Goal: Task Accomplishment & Management: Manage account settings

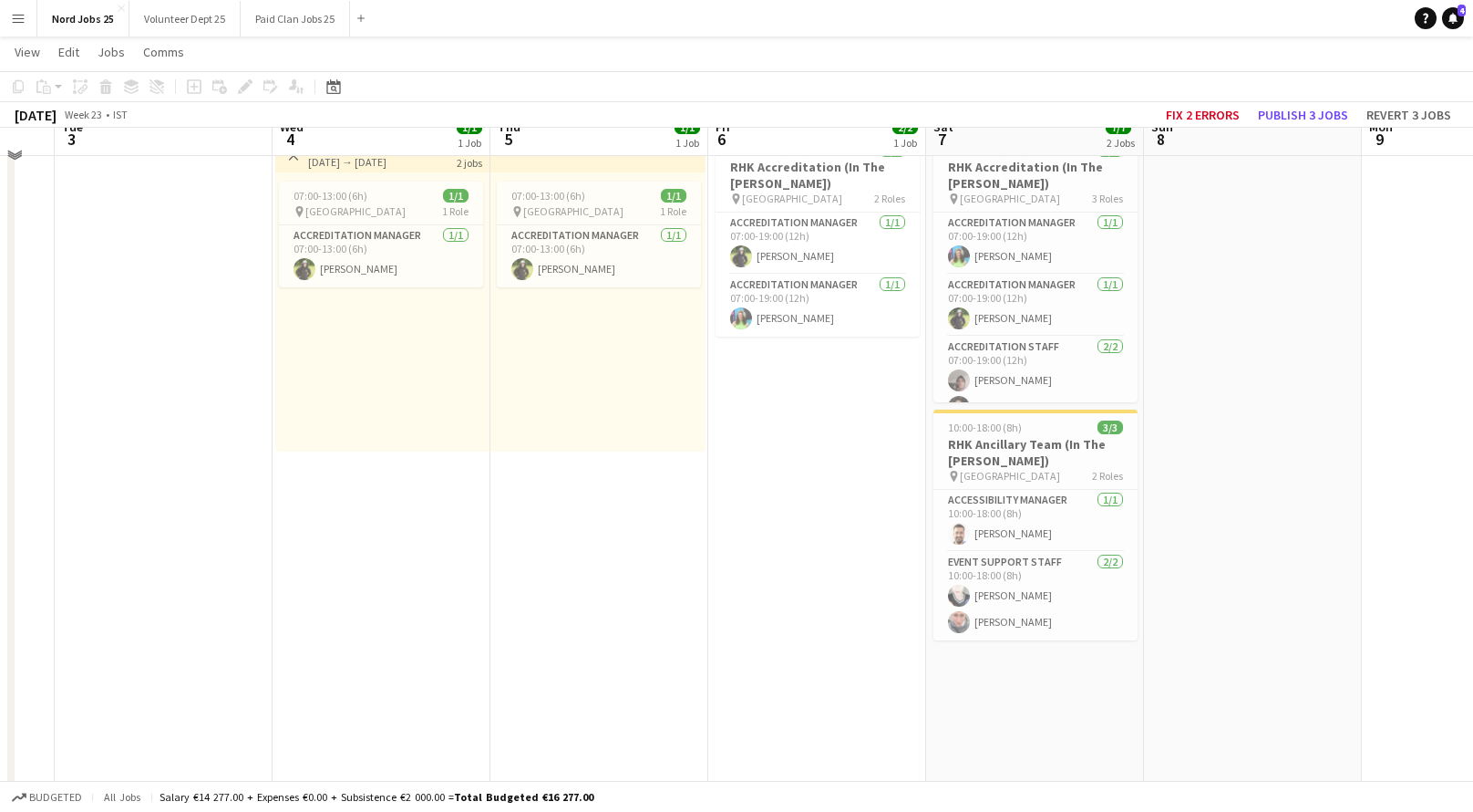
scroll to position [5778, 0]
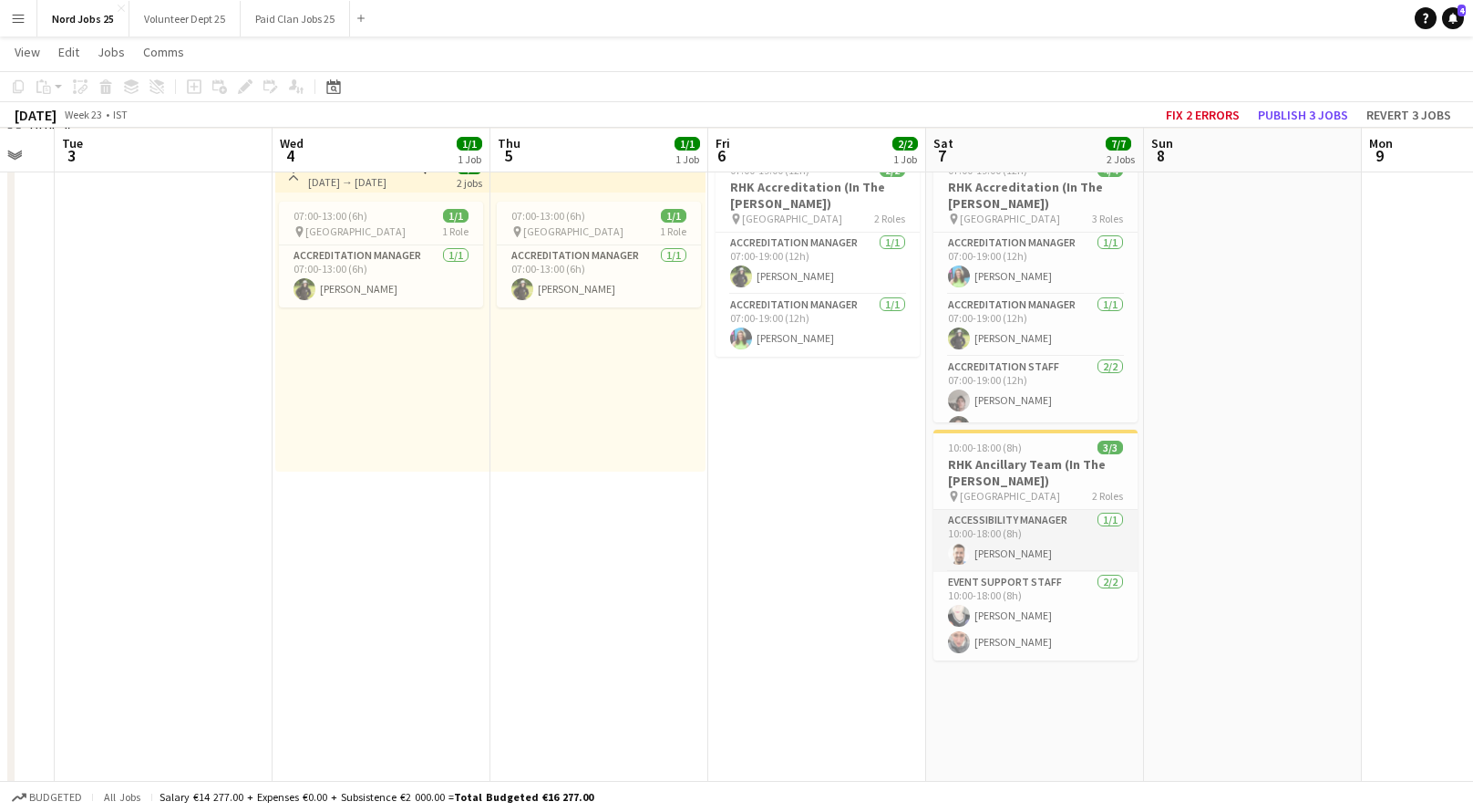
click at [993, 545] on app-card-role "Accessibility Manager [DATE] 10:00-18:00 (8h) [PERSON_NAME]" at bounding box center [1036, 541] width 204 height 62
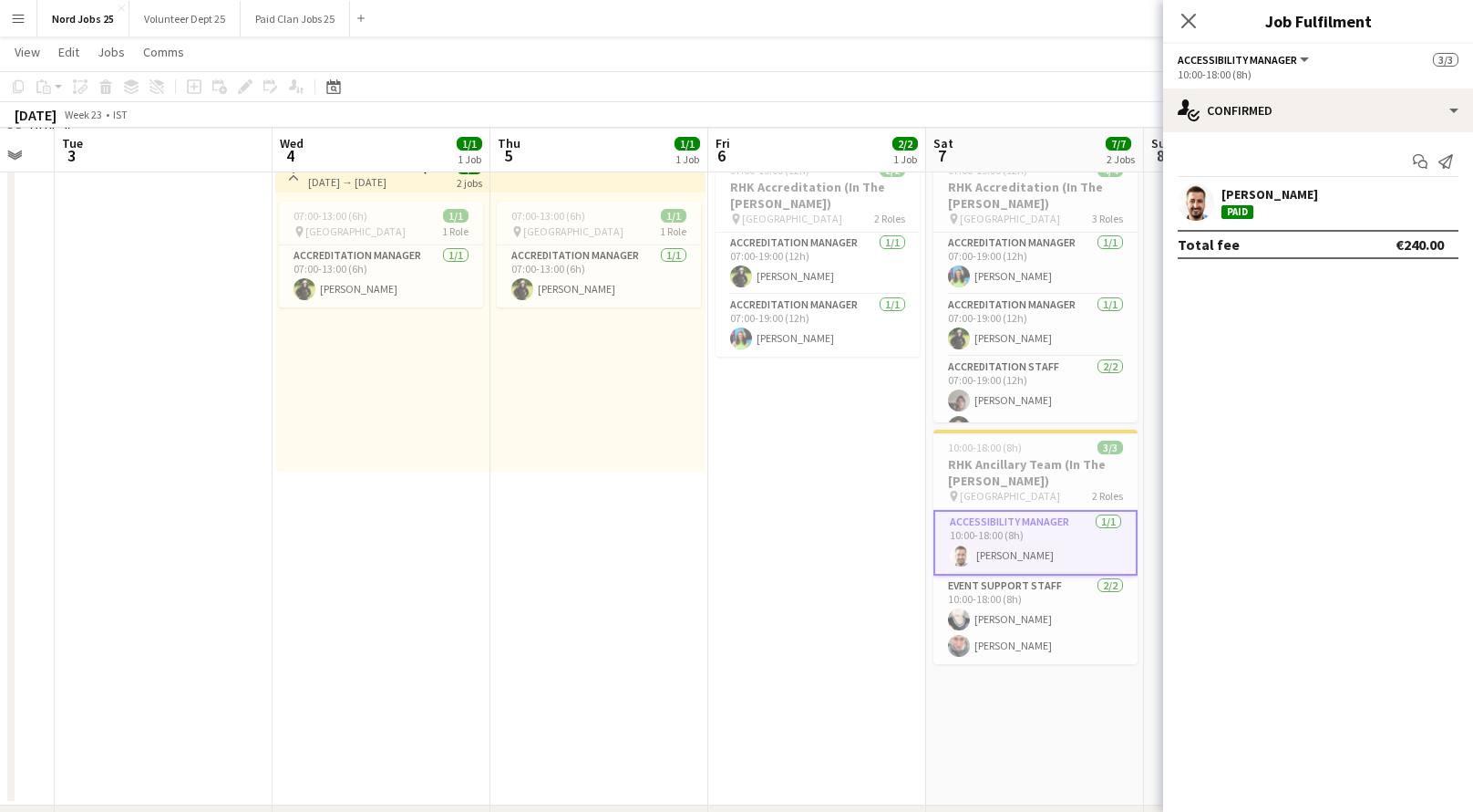
click at [1391, 205] on div "[PERSON_NAME] Paid" at bounding box center [1318, 202] width 310 height 36
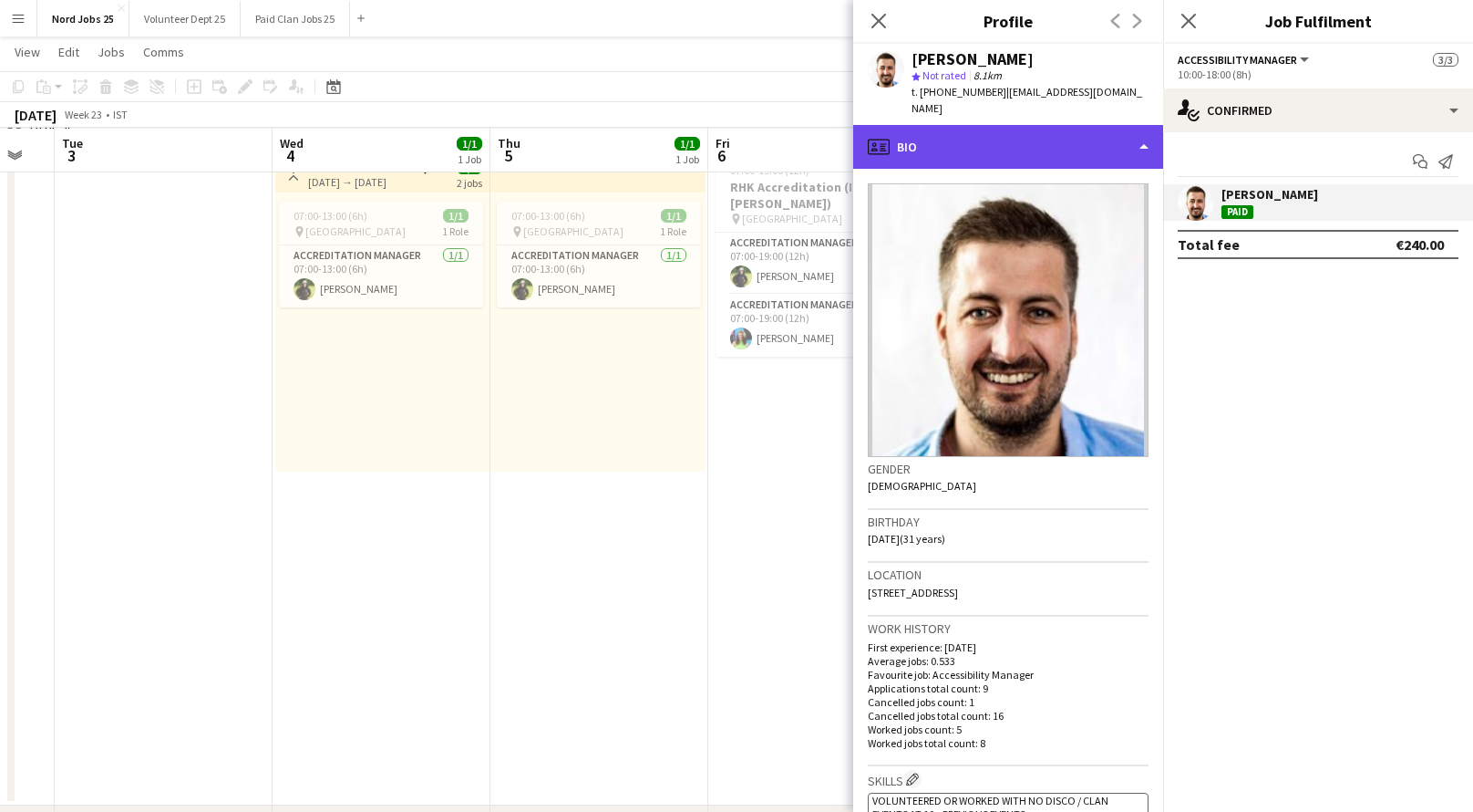
click at [1085, 130] on div "profile Bio" at bounding box center [1009, 146] width 310 height 44
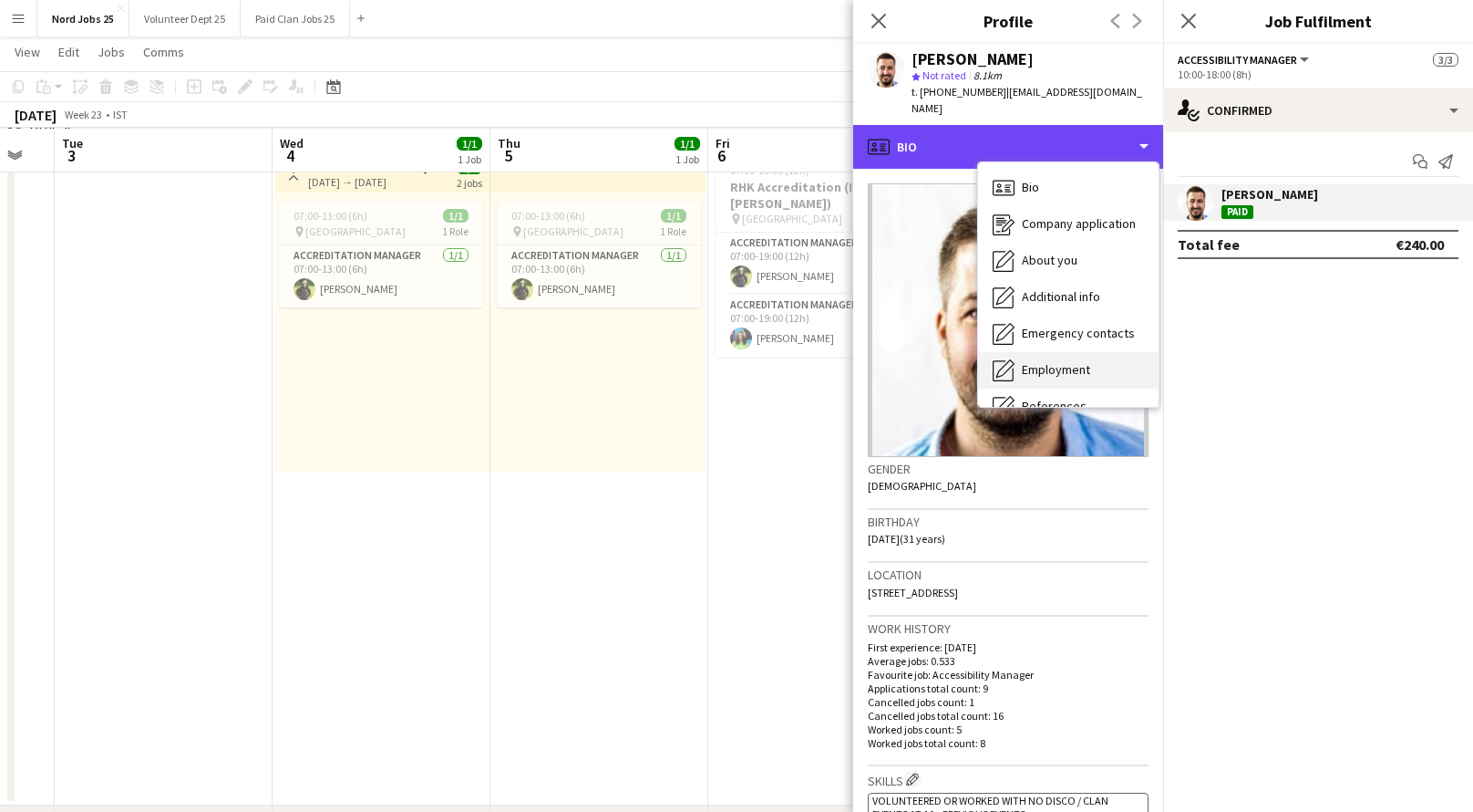
scroll to position [170, 0]
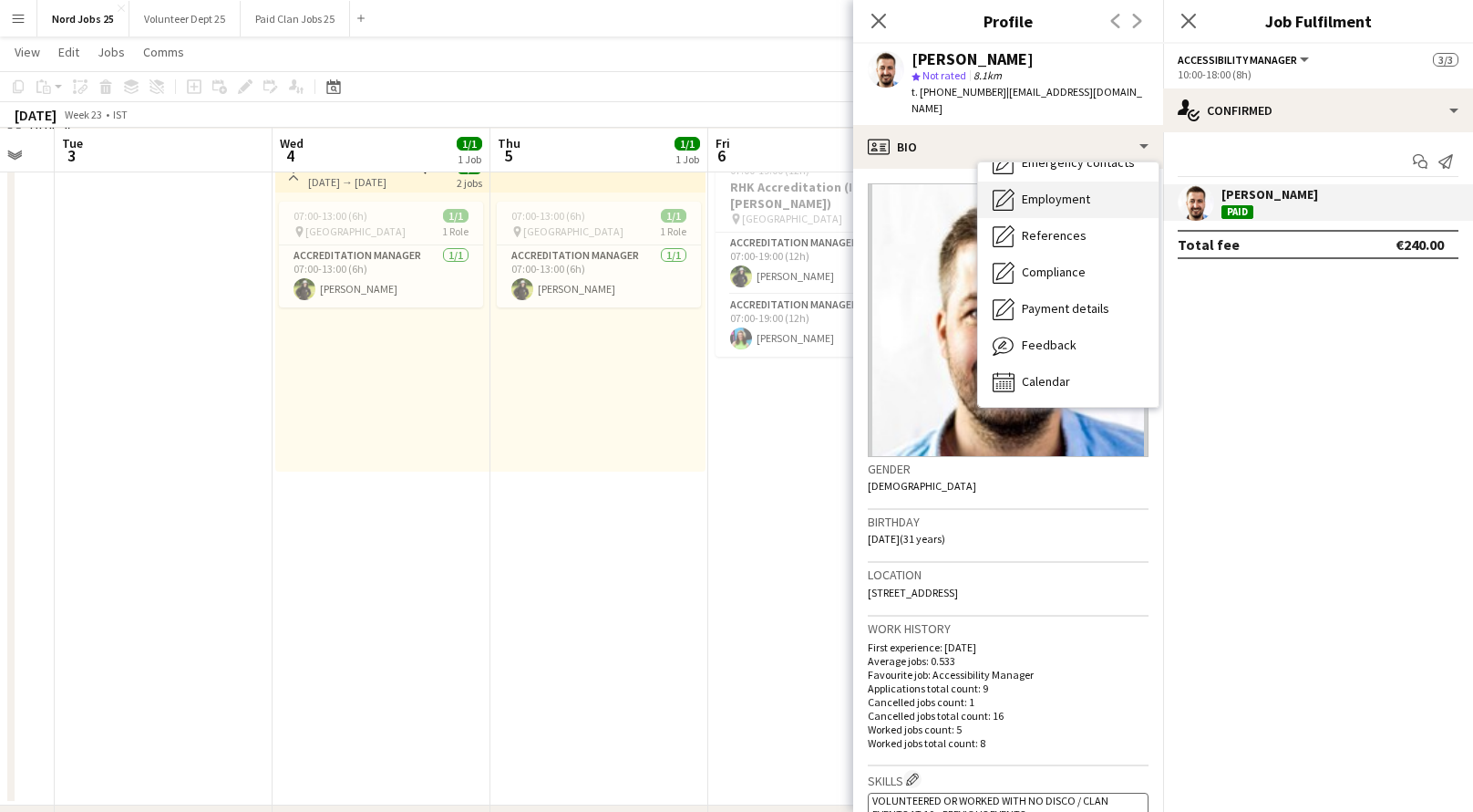
click at [1052, 364] on div "Calendar Calendar" at bounding box center [1068, 382] width 180 height 36
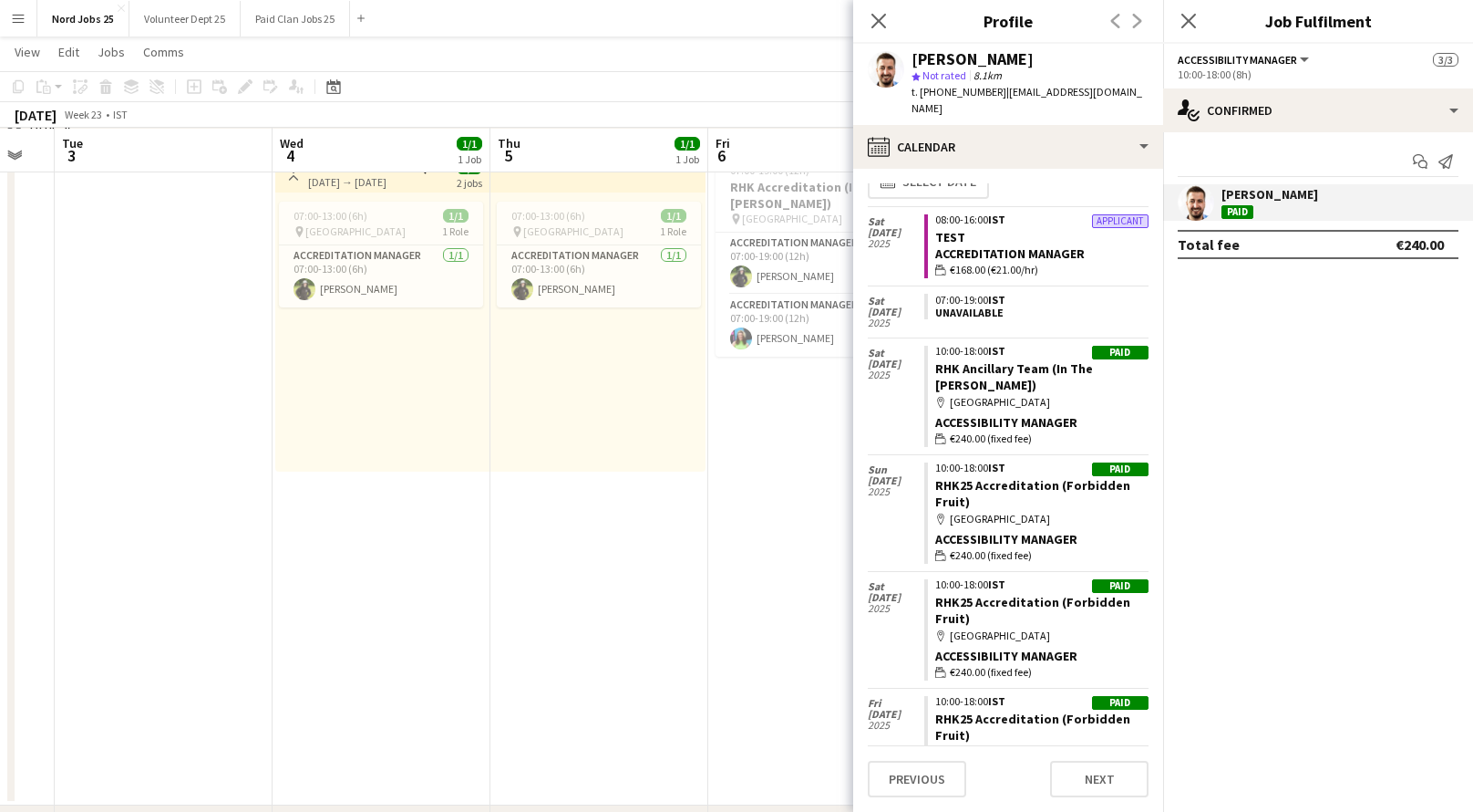
scroll to position [0, 0]
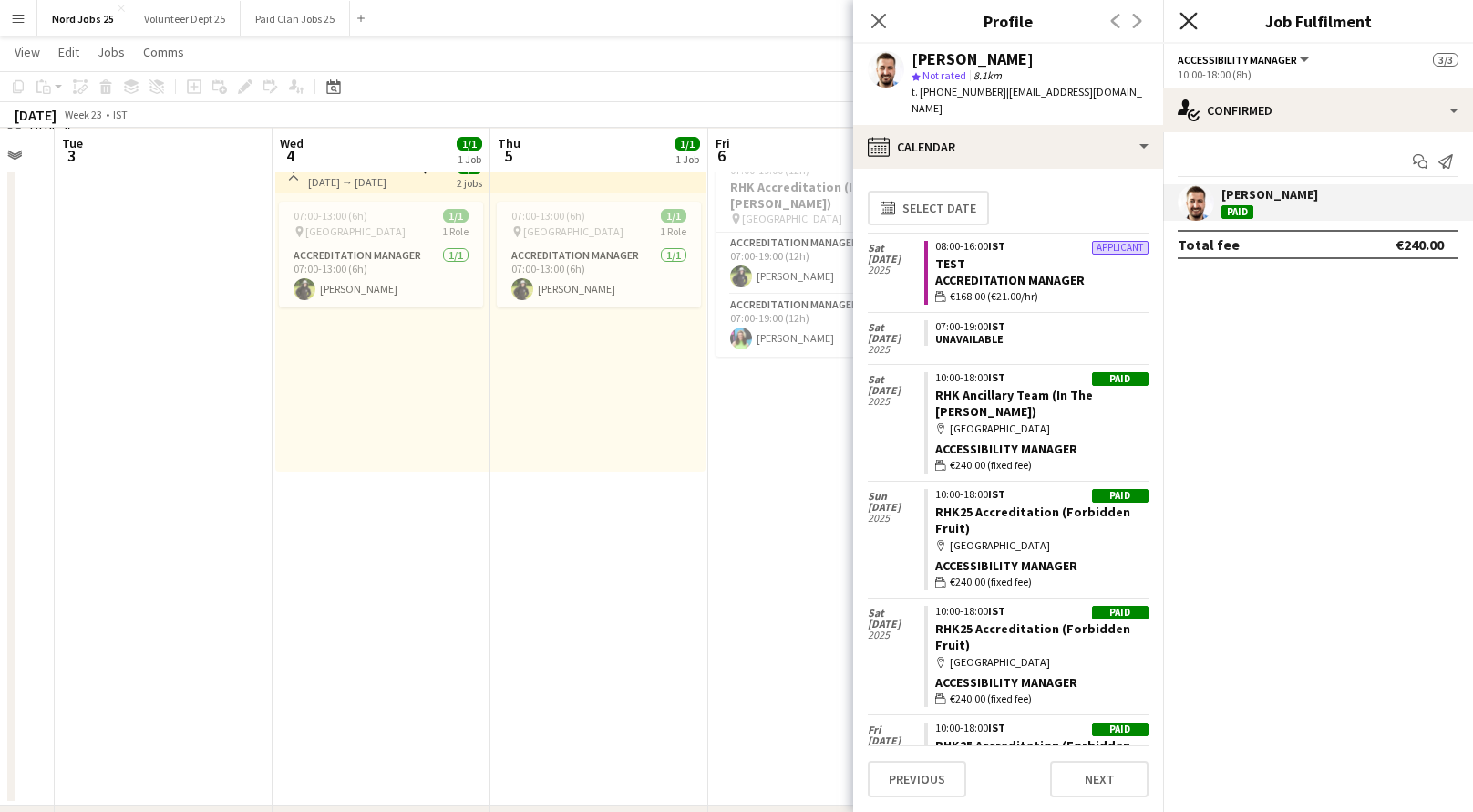
click at [1191, 17] on icon "Close pop-in" at bounding box center [1189, 20] width 18 height 18
